Goal: Information Seeking & Learning: Find contact information

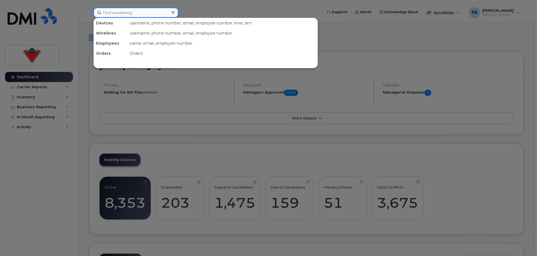
click at [116, 12] on input at bounding box center [135, 13] width 85 height 10
paste input "226-753-1527"
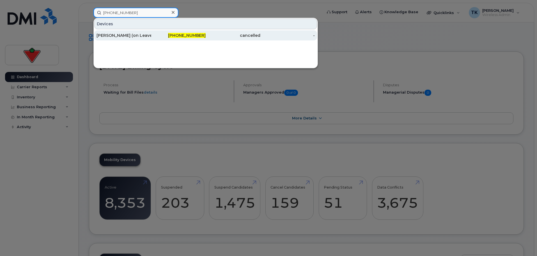
type input "226-753-1527"
click at [116, 35] on div "Kaleigh Pitre (on Leave)" at bounding box center [124, 36] width 55 height 6
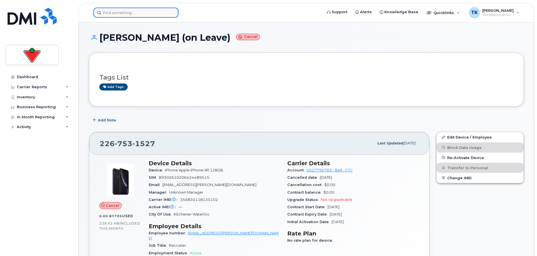
click at [130, 13] on input at bounding box center [135, 13] width 85 height 10
paste input "[PERSON_NAME]"
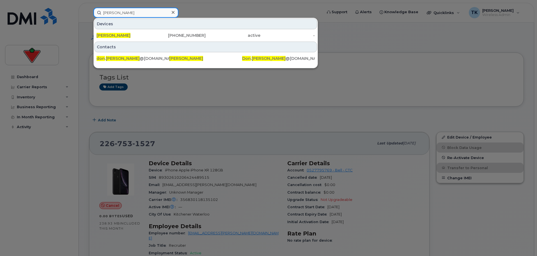
drag, startPoint x: 129, startPoint y: 13, endPoint x: 89, endPoint y: 13, distance: 39.8
click at [89, 13] on div "Don McCrea Devices Don Mccrea 403-615-7928 active - Contacts don . mccrea @mark…" at bounding box center [206, 13] width 234 height 10
paste input "elaram Hajimohamadi"
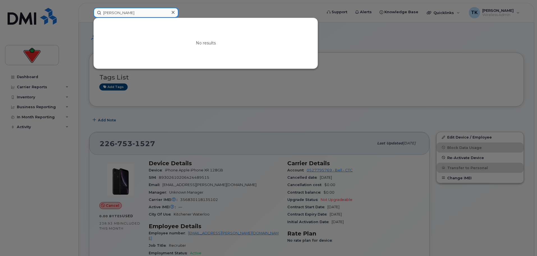
drag, startPoint x: 152, startPoint y: 14, endPoint x: -33, endPoint y: 14, distance: 184.6
paste input "ilpreet Singh"
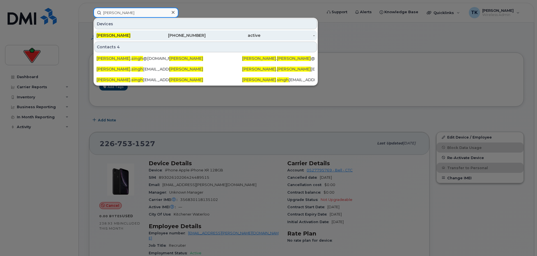
type input "[PERSON_NAME]"
click at [120, 34] on span "[PERSON_NAME]" at bounding box center [114, 35] width 34 height 5
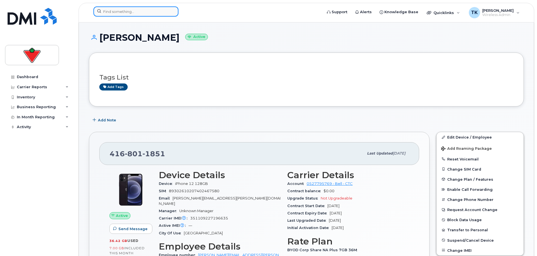
click at [116, 12] on input at bounding box center [135, 11] width 85 height 10
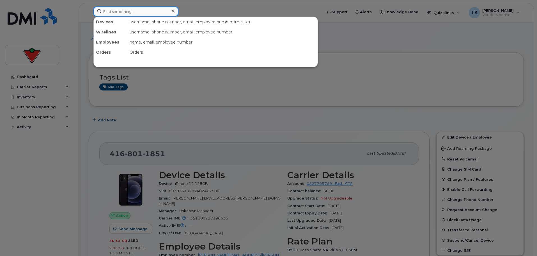
paste input "[PERSON_NAME]"
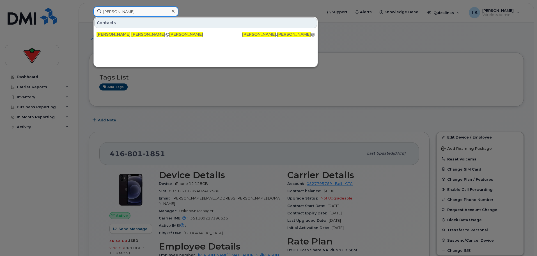
drag, startPoint x: 85, startPoint y: 6, endPoint x: 68, endPoint y: 3, distance: 17.6
click at [89, 6] on div "[PERSON_NAME] Contacts [PERSON_NAME] . [PERSON_NAME] @[DOMAIN_NAME] [PERSON_NAM…" at bounding box center [206, 12] width 234 height 12
paste input "[PERSON_NAME]"
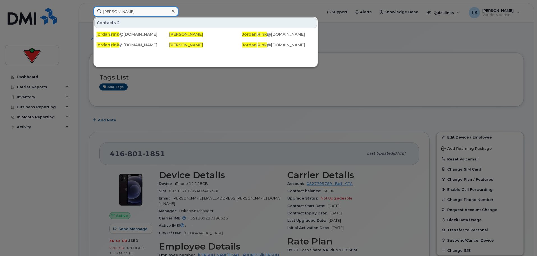
paste input "[PERSON_NAME]"
drag, startPoint x: 138, startPoint y: 10, endPoint x: 50, endPoint y: 6, distance: 87.9
click at [89, 6] on div "[PERSON_NAME] Contacts 2 jordan . rink @[DOMAIN_NAME] [PERSON_NAME] [PERSON_NAM…" at bounding box center [206, 12] width 234 height 12
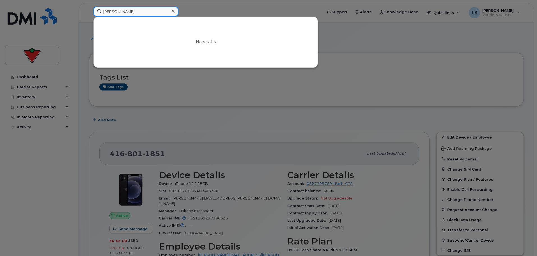
type input "[PERSON_NAME]"
